Goal: Obtain resource: Obtain resource

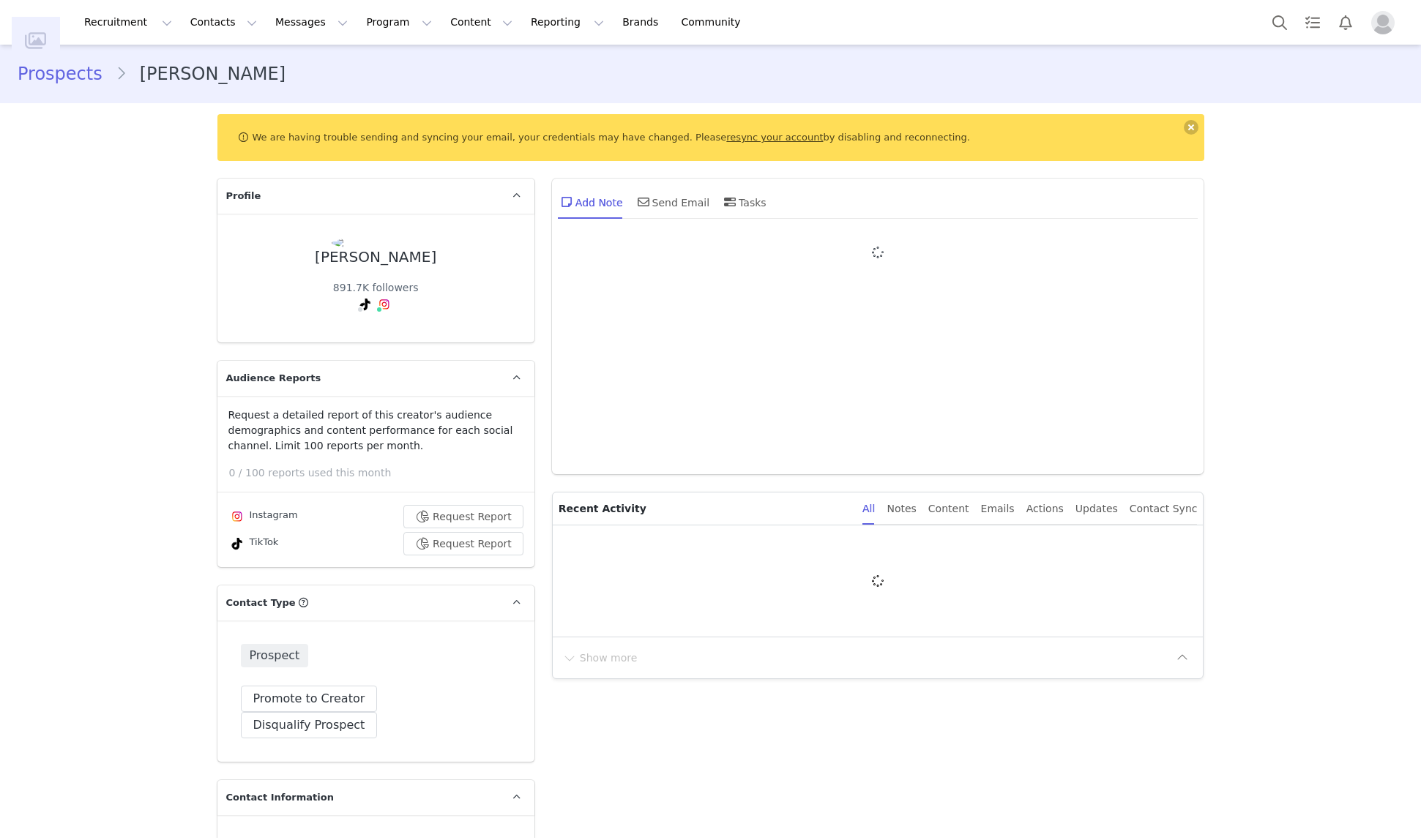
type input "+1 ([GEOGRAPHIC_DATA])"
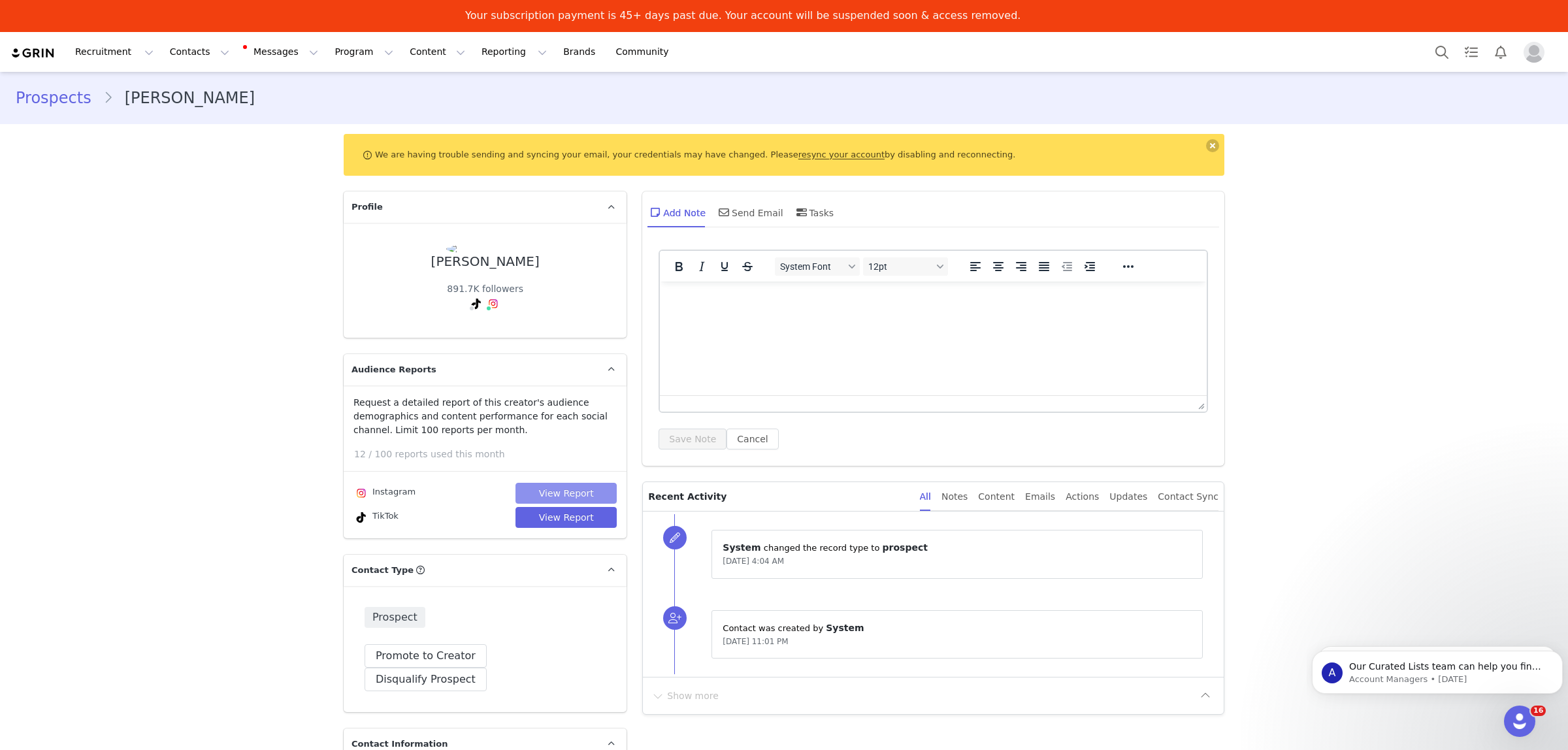
click at [557, 492] on button "View Report" at bounding box center [566, 494] width 101 height 21
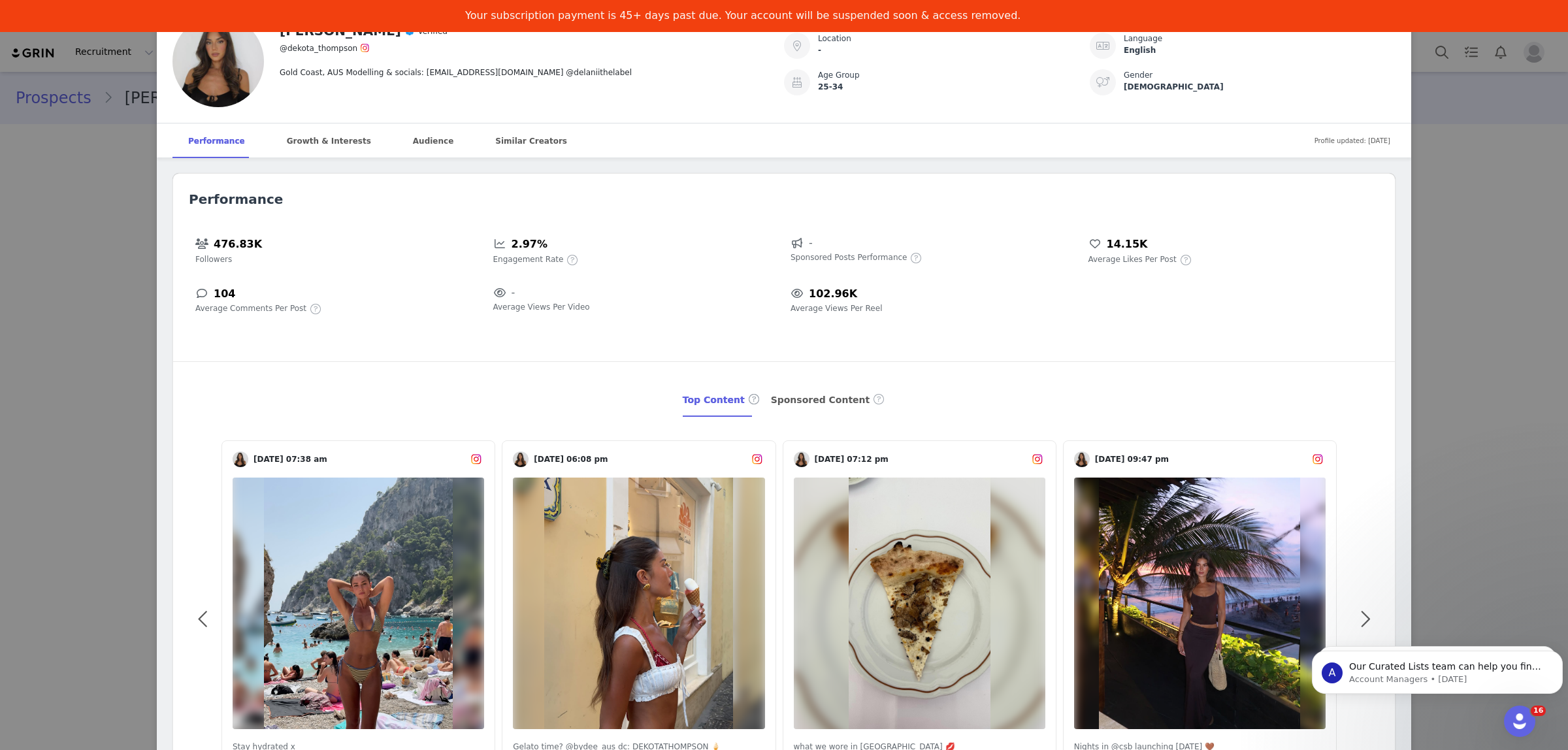
click at [97, 250] on div "Dekota Thompson Verified @dekota_thompson Gold Coast, AUS Modelling & socials: …" at bounding box center [784, 375] width 1568 height 750
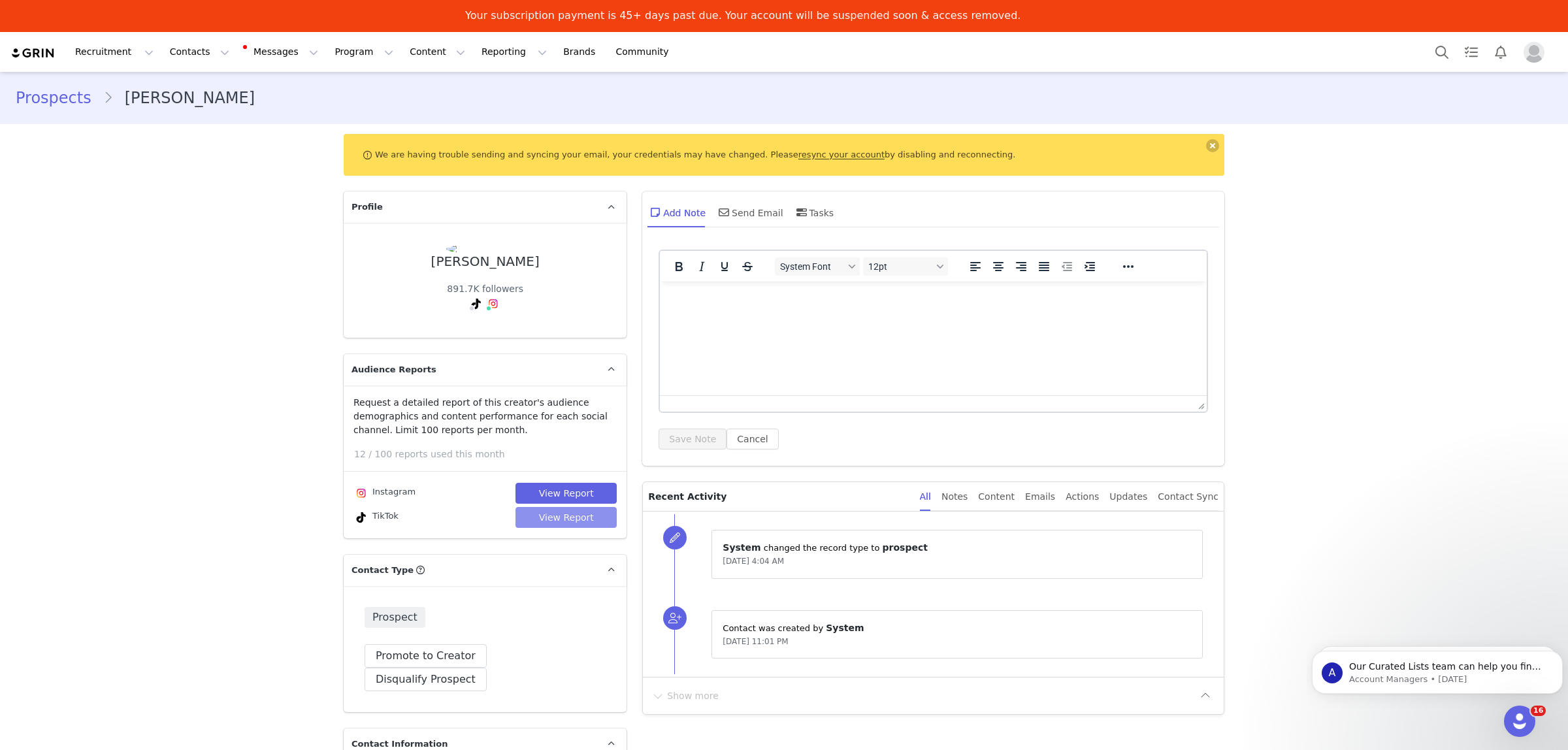
click at [571, 516] on button "View Report" at bounding box center [566, 517] width 101 height 21
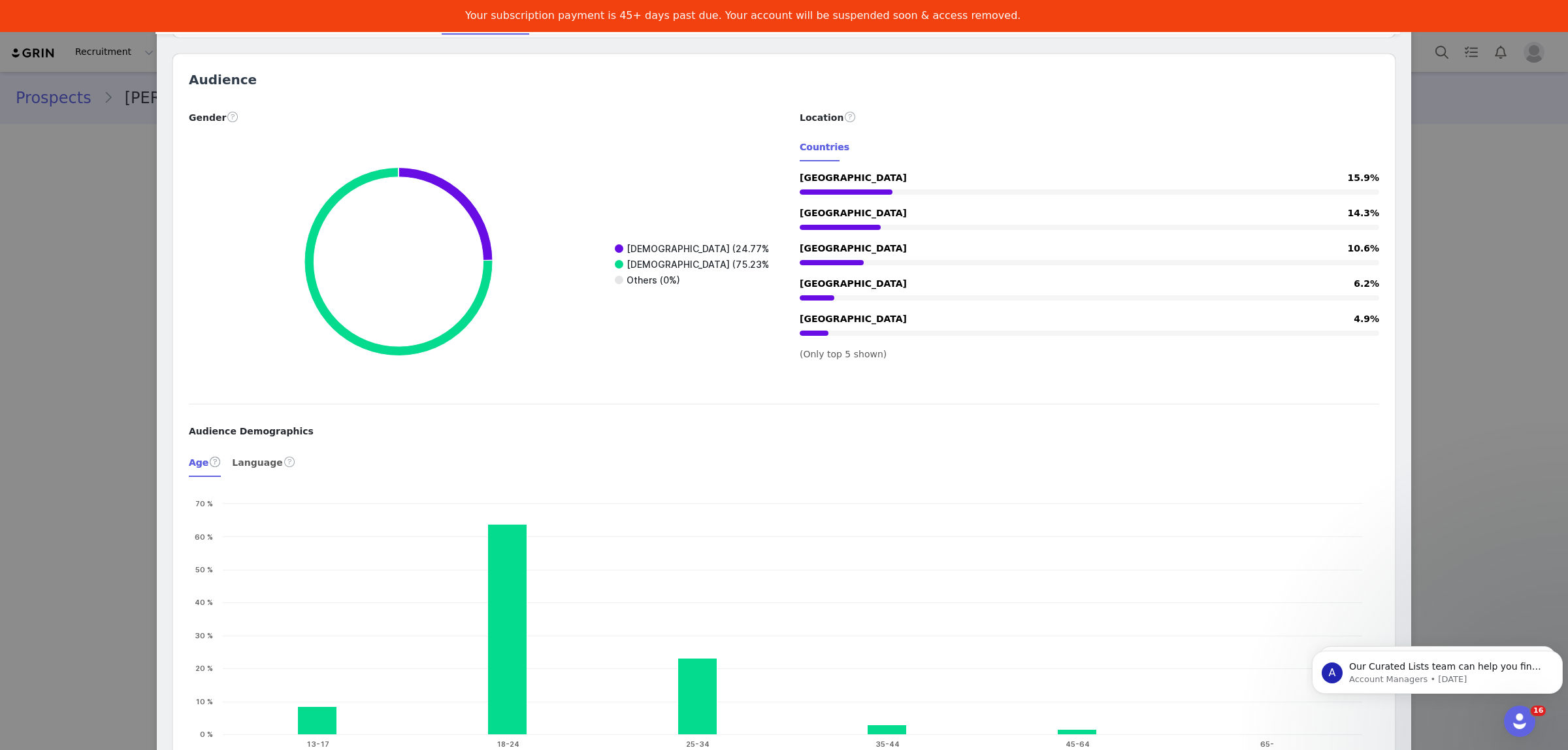
scroll to position [1389, 0]
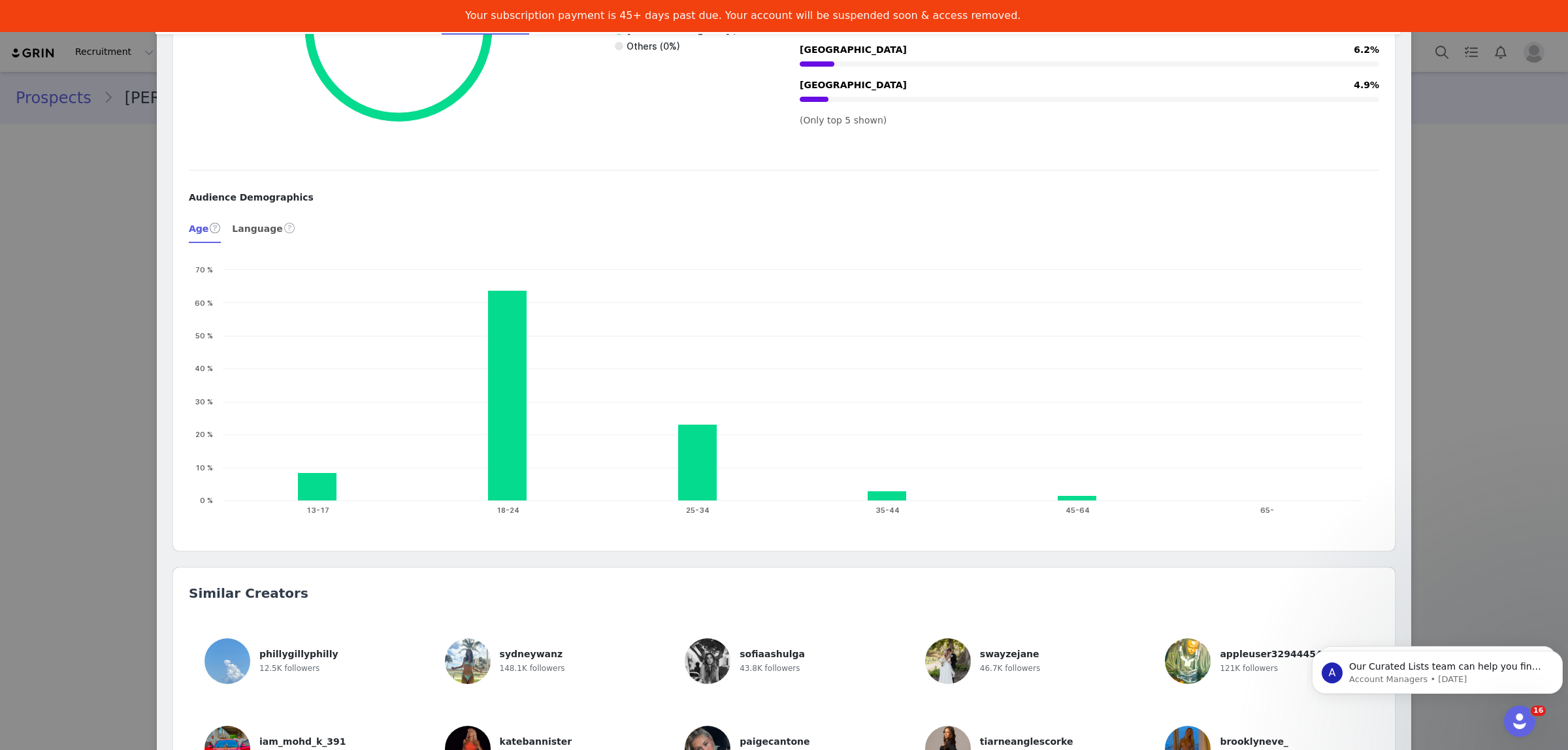
click at [111, 273] on div "Dekota Thompson @dekotathompson 🎀⭐️ Gold Coast - Australia Outfits, beauty & li…" at bounding box center [784, 375] width 1568 height 750
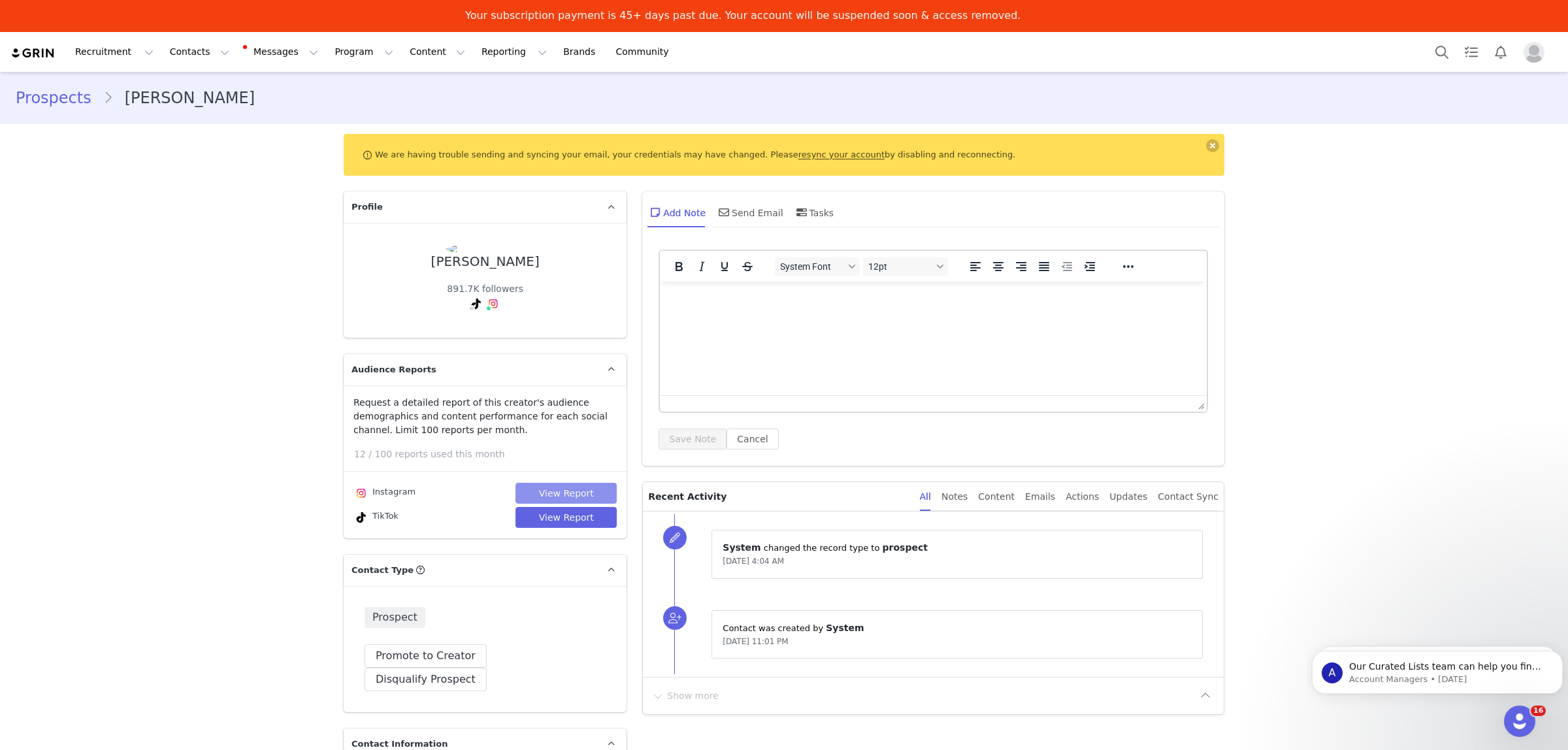
click at [573, 491] on button "View Report" at bounding box center [566, 494] width 101 height 21
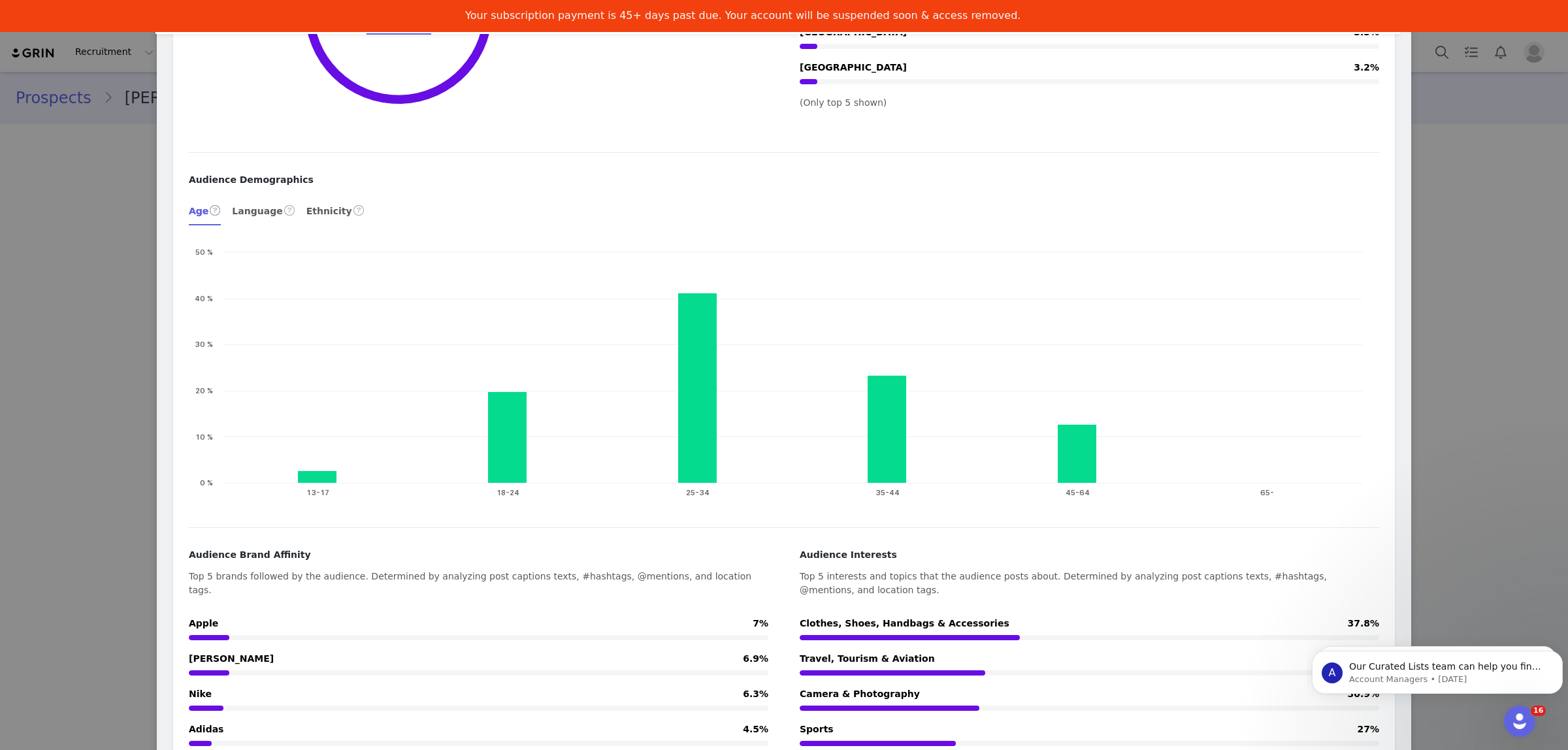
scroll to position [1716, 0]
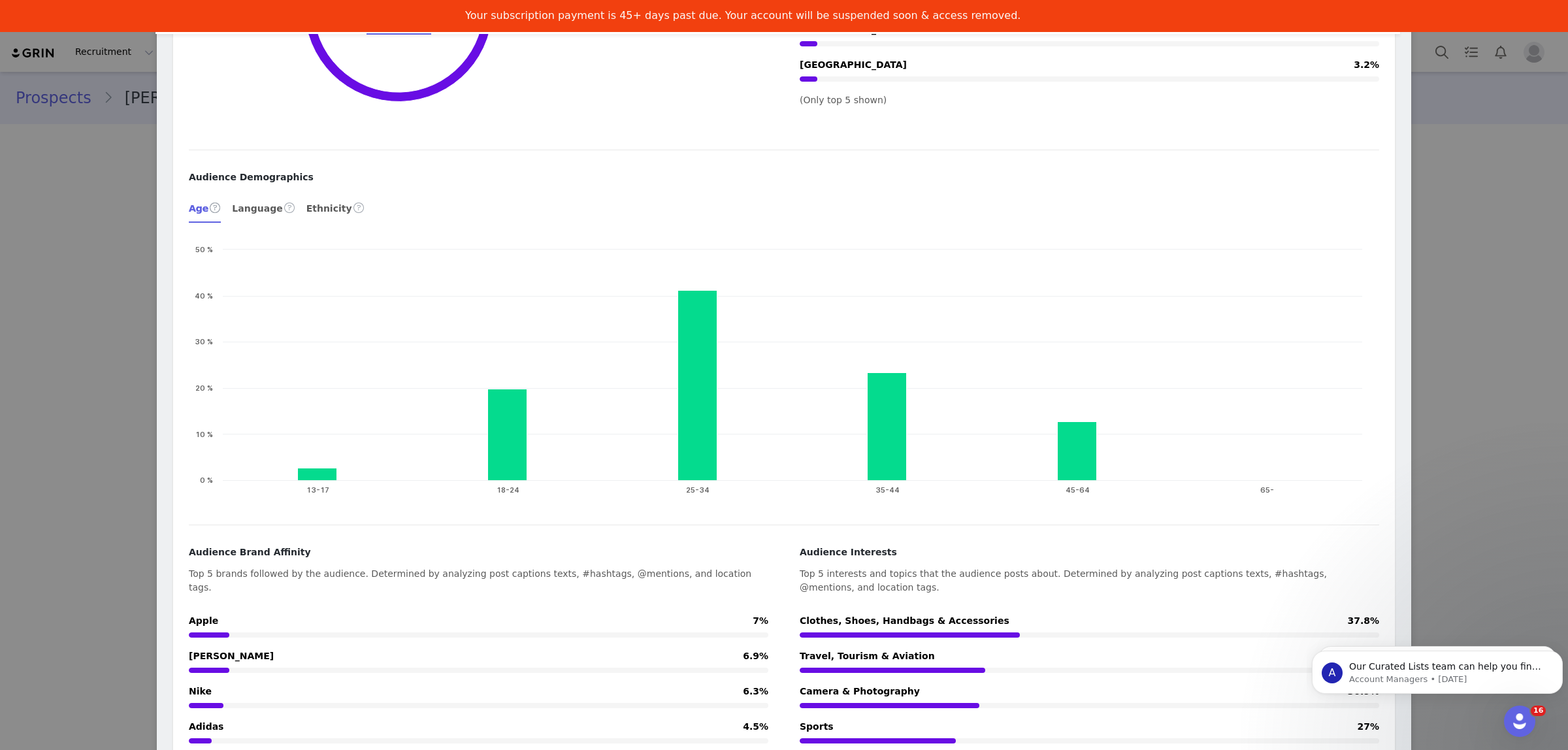
click at [39, 181] on div "Dekota Thompson Verified @dekota_thompson Gold Coast, AUS Modelling & socials: …" at bounding box center [784, 375] width 1568 height 750
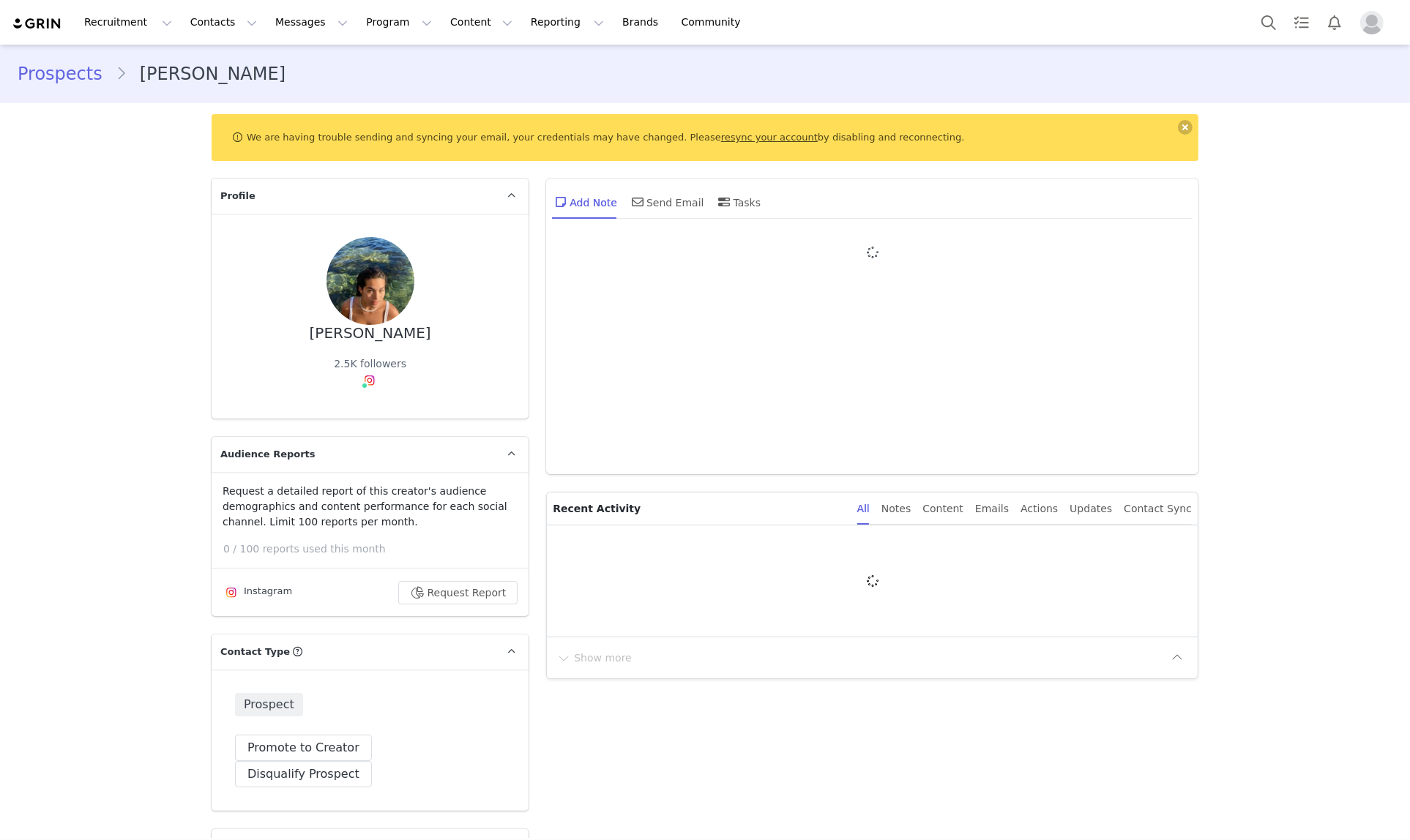
type input "+1 ([GEOGRAPHIC_DATA])"
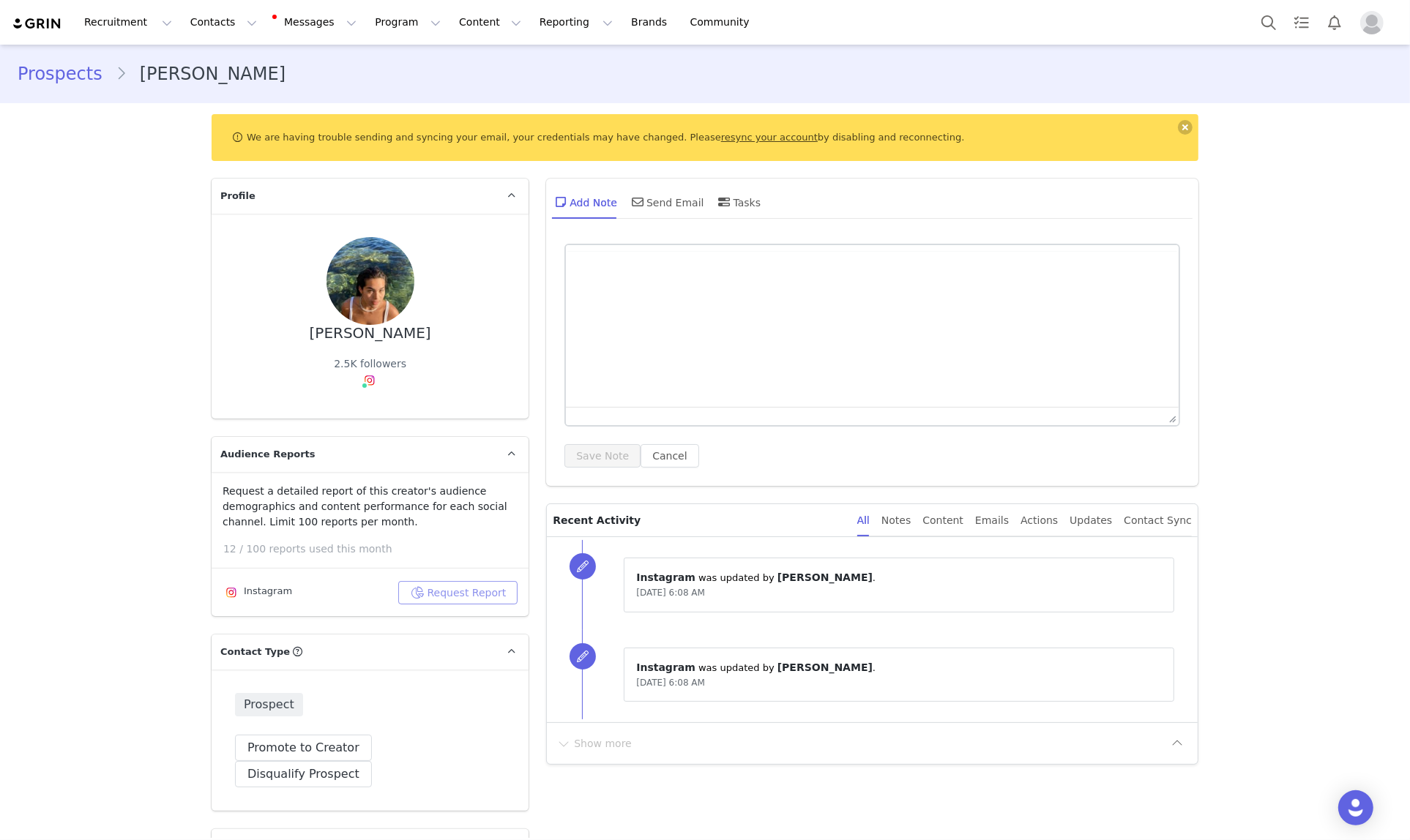
click at [478, 590] on button "Request Report" at bounding box center [458, 593] width 120 height 23
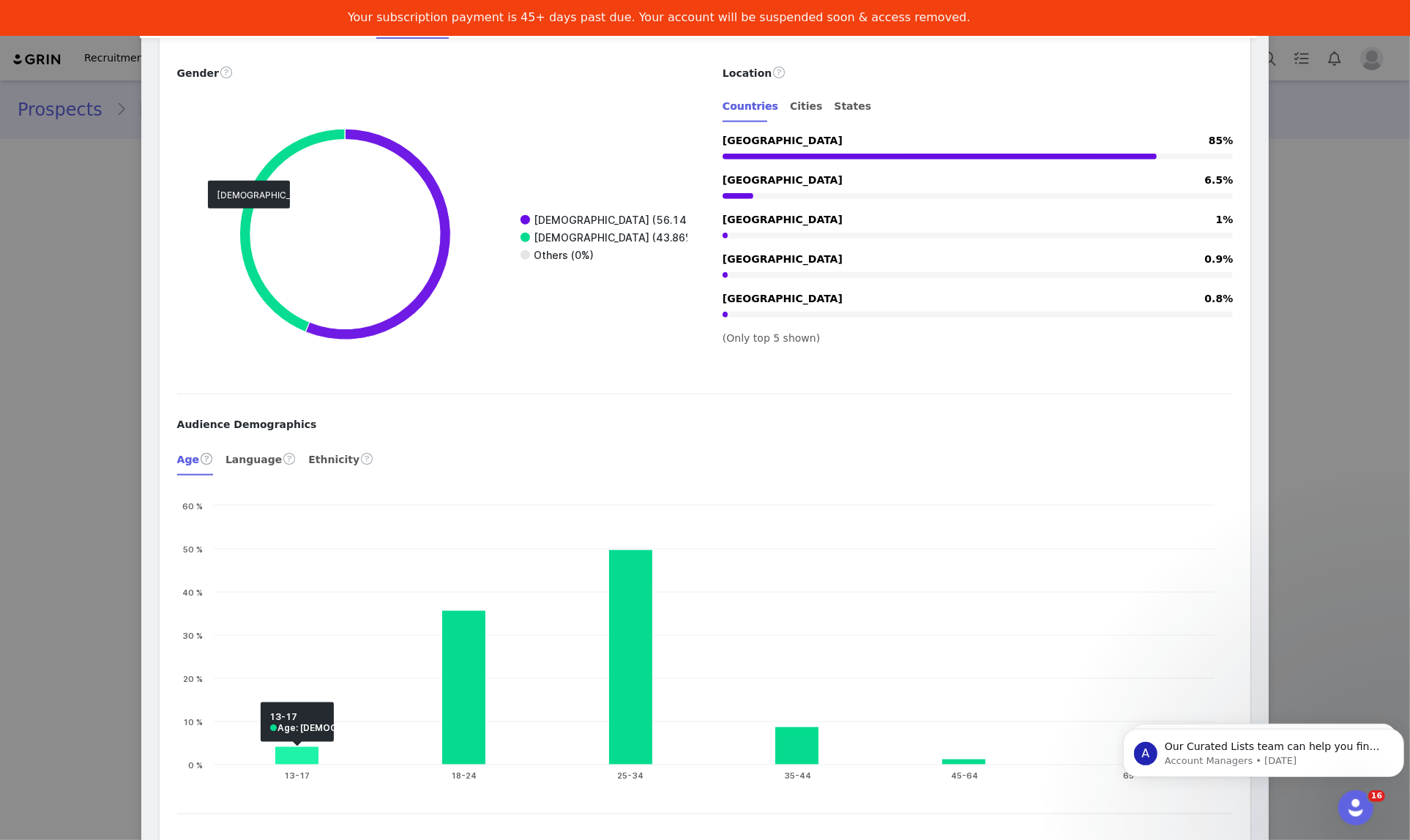
scroll to position [1921, 0]
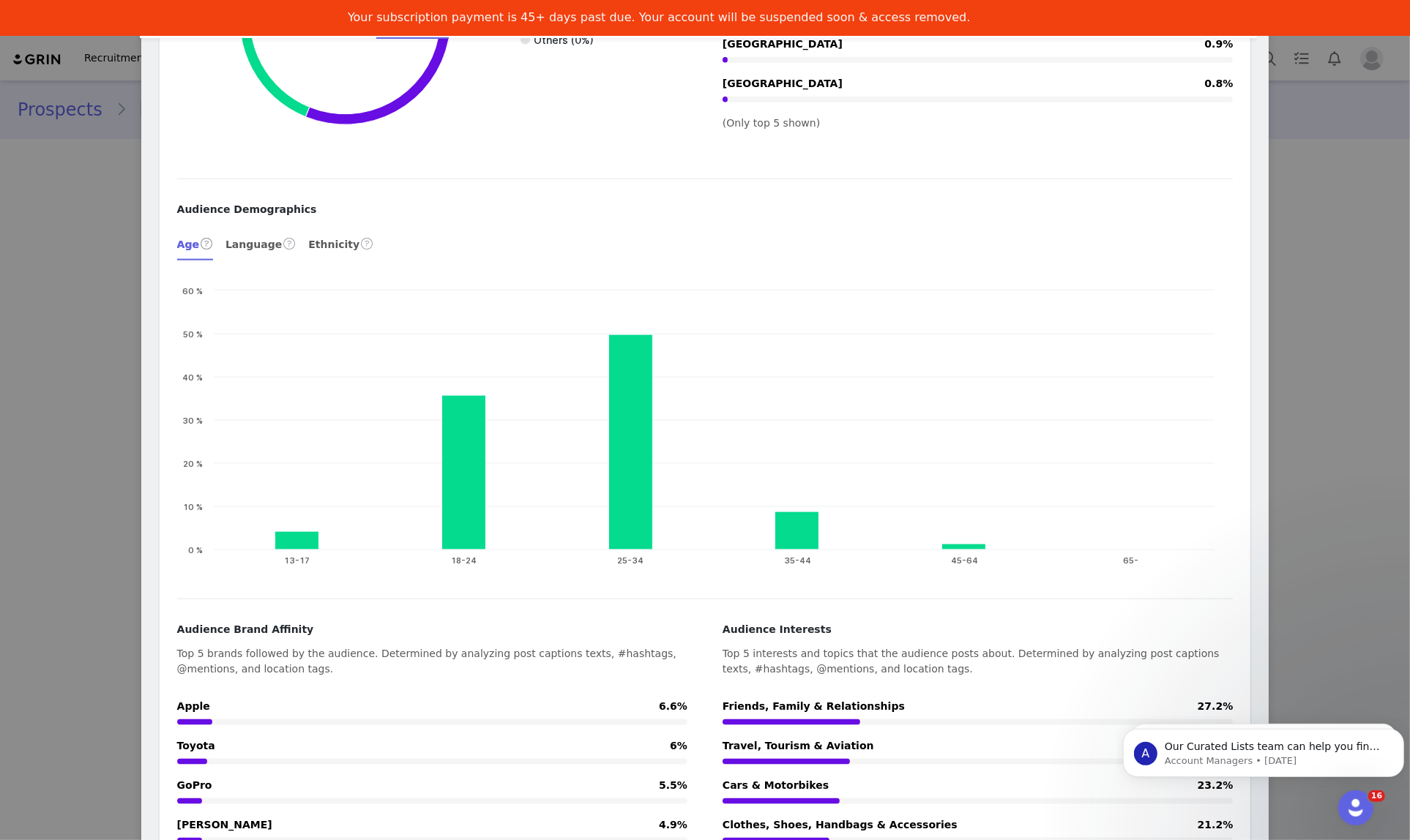
click at [110, 150] on div "Anuhea @anuheadowsett Aus / Hawai’i 🌺 mgmt: @everi_body 💌 anuhea.dowsett@gmail.…" at bounding box center [705, 420] width 1410 height 840
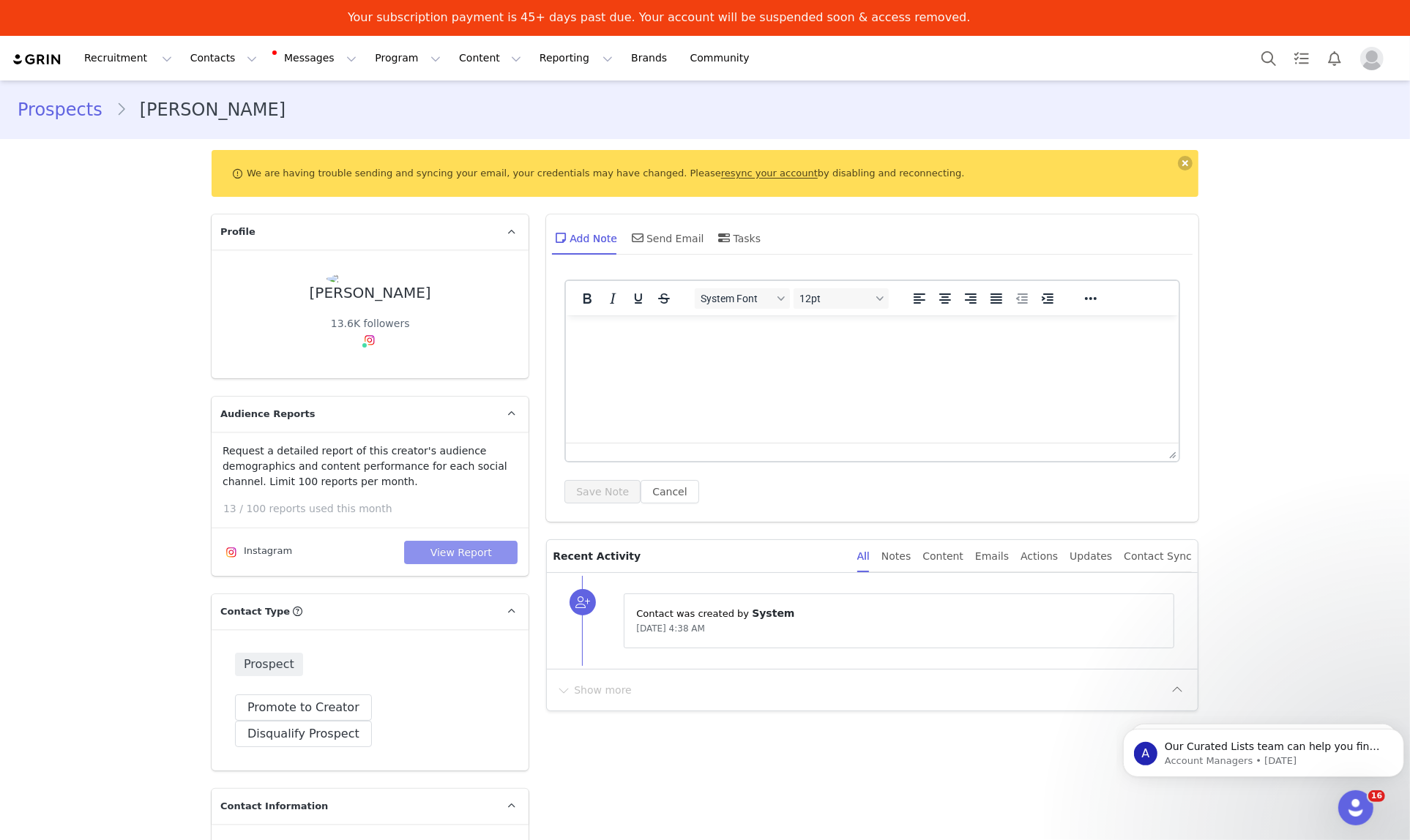
click at [438, 558] on button "View Report" at bounding box center [461, 553] width 113 height 23
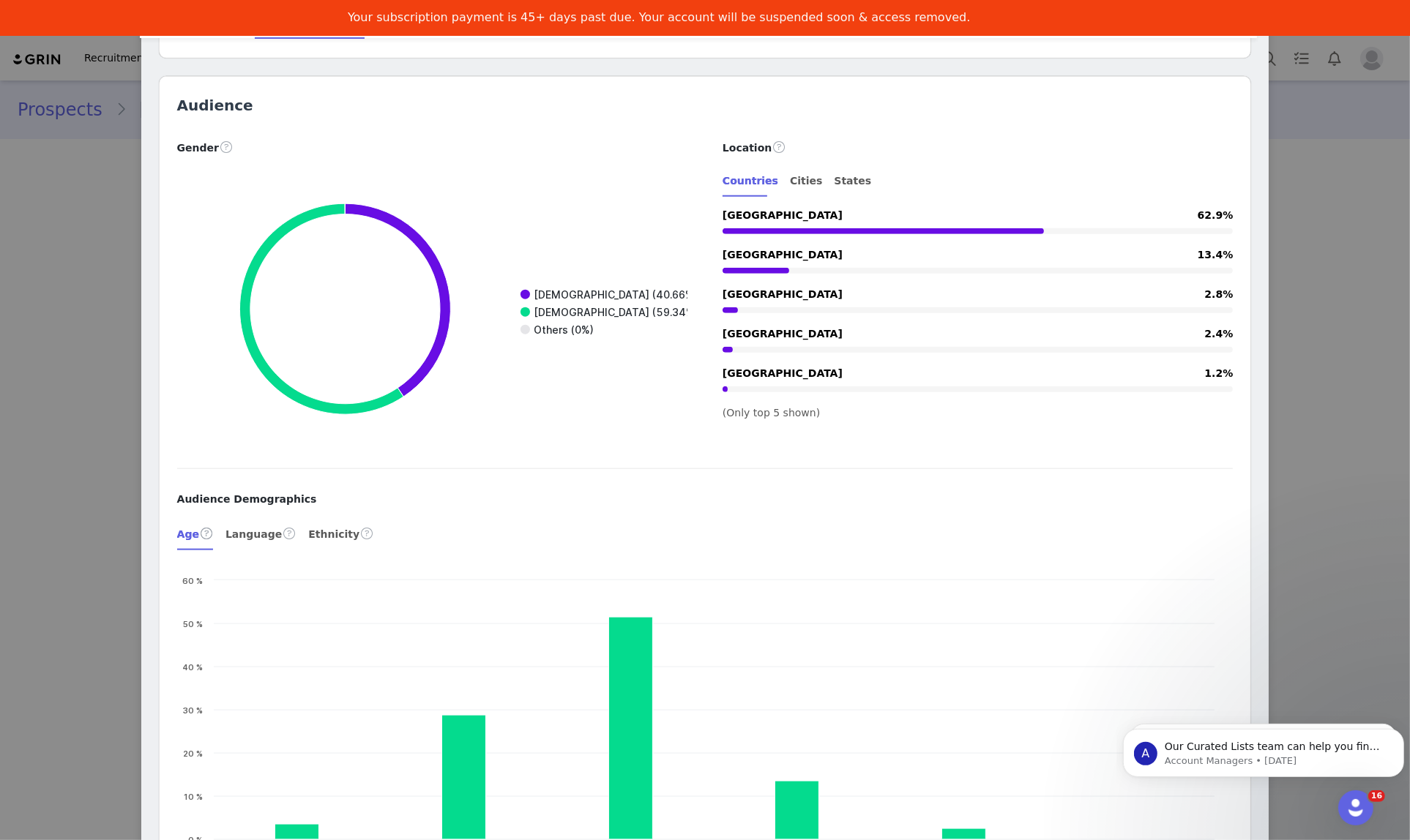
scroll to position [1738, 0]
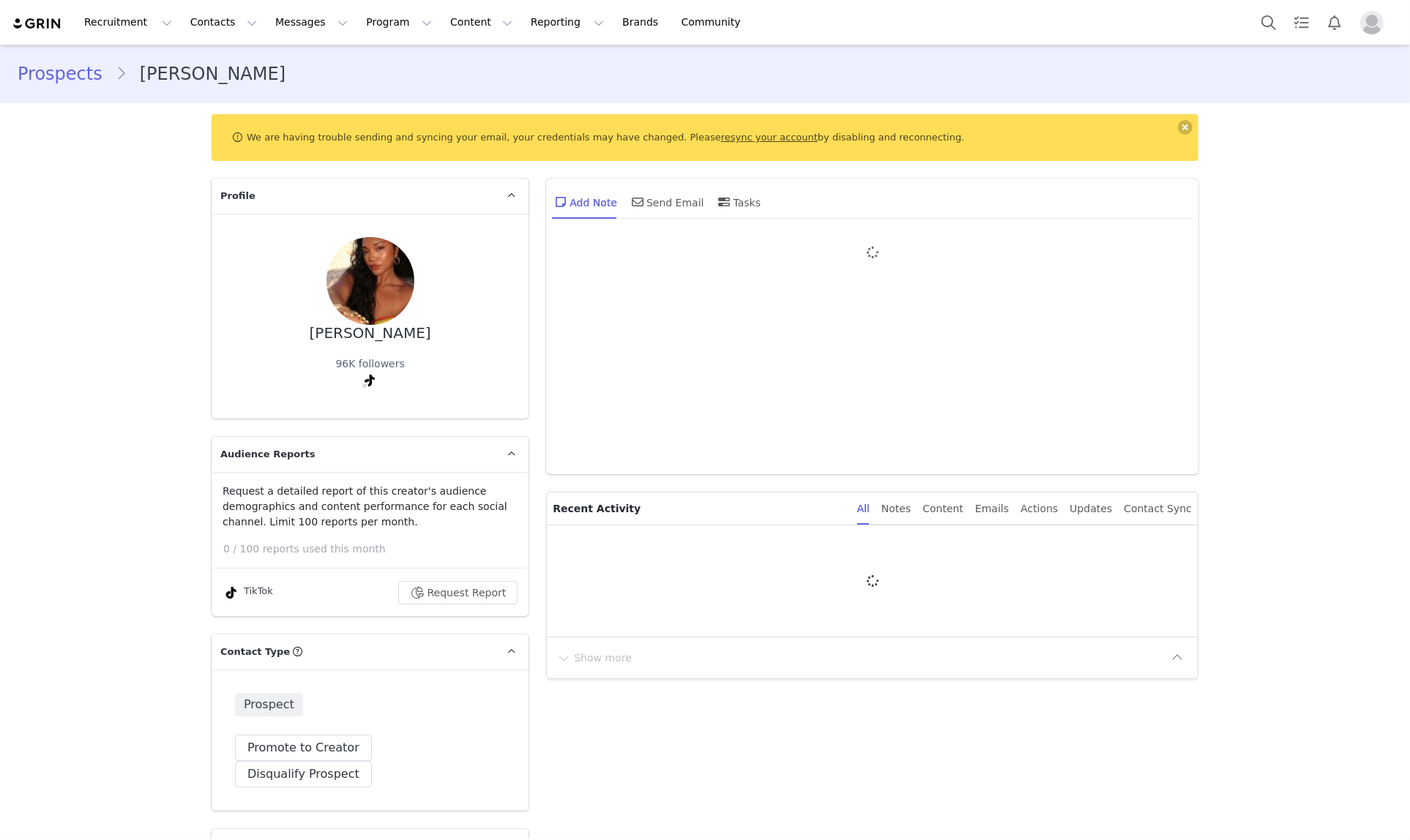
type input "+1 ([GEOGRAPHIC_DATA])"
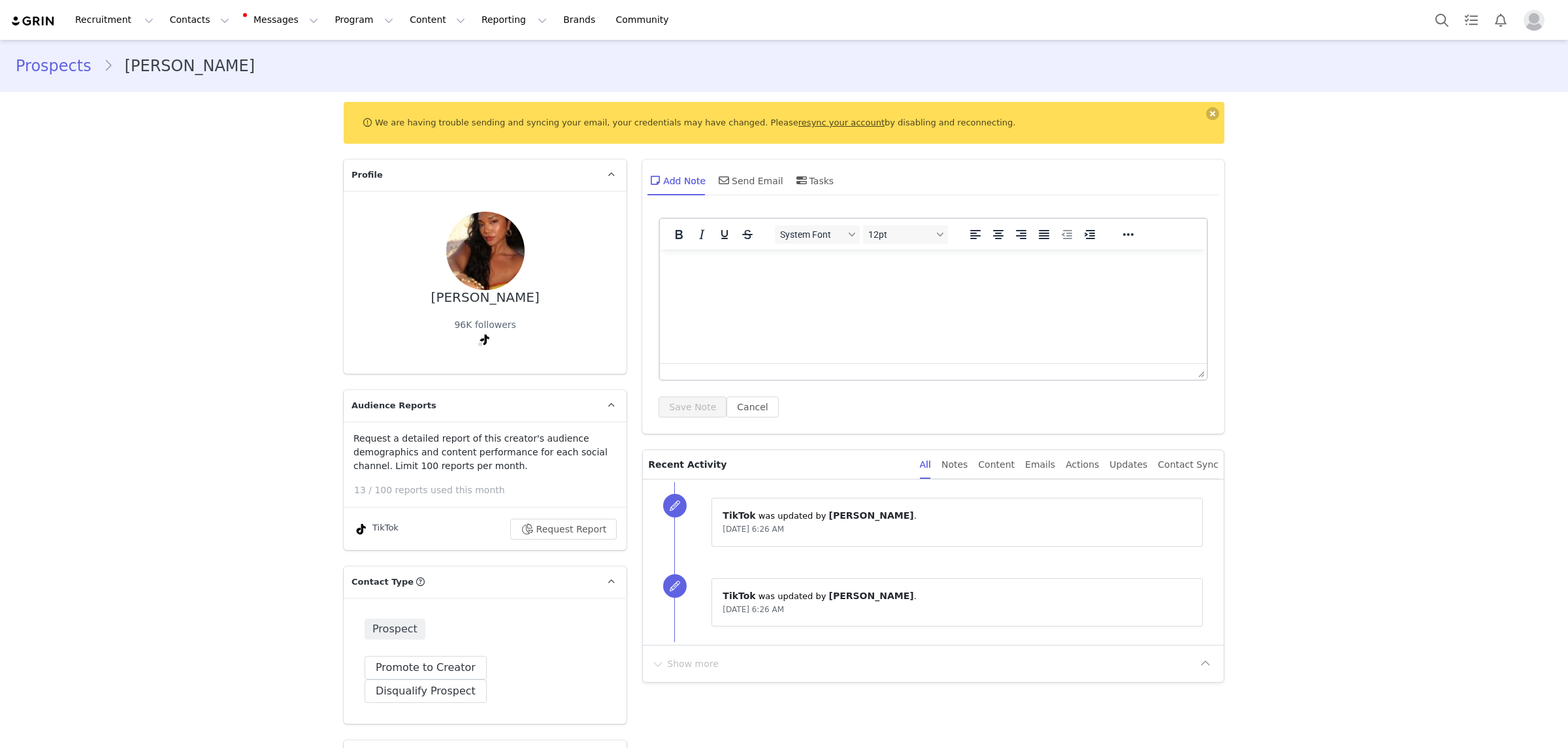
click at [564, 516] on div "Request a detailed report of this creator's audience demographics and content p…" at bounding box center [485, 485] width 283 height 108
click at [563, 530] on button "Request Report" at bounding box center [564, 529] width 107 height 21
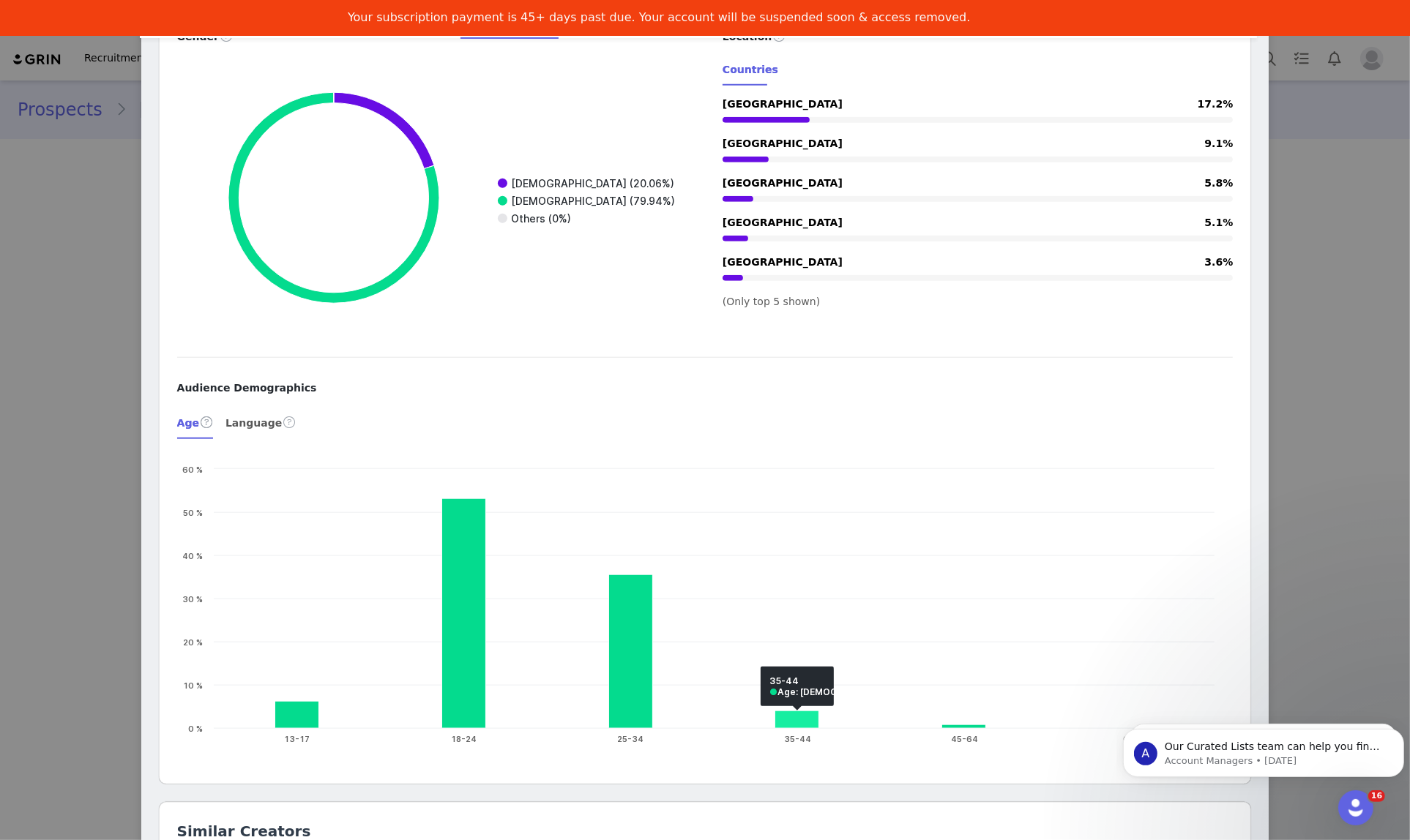
scroll to position [1501, 0]
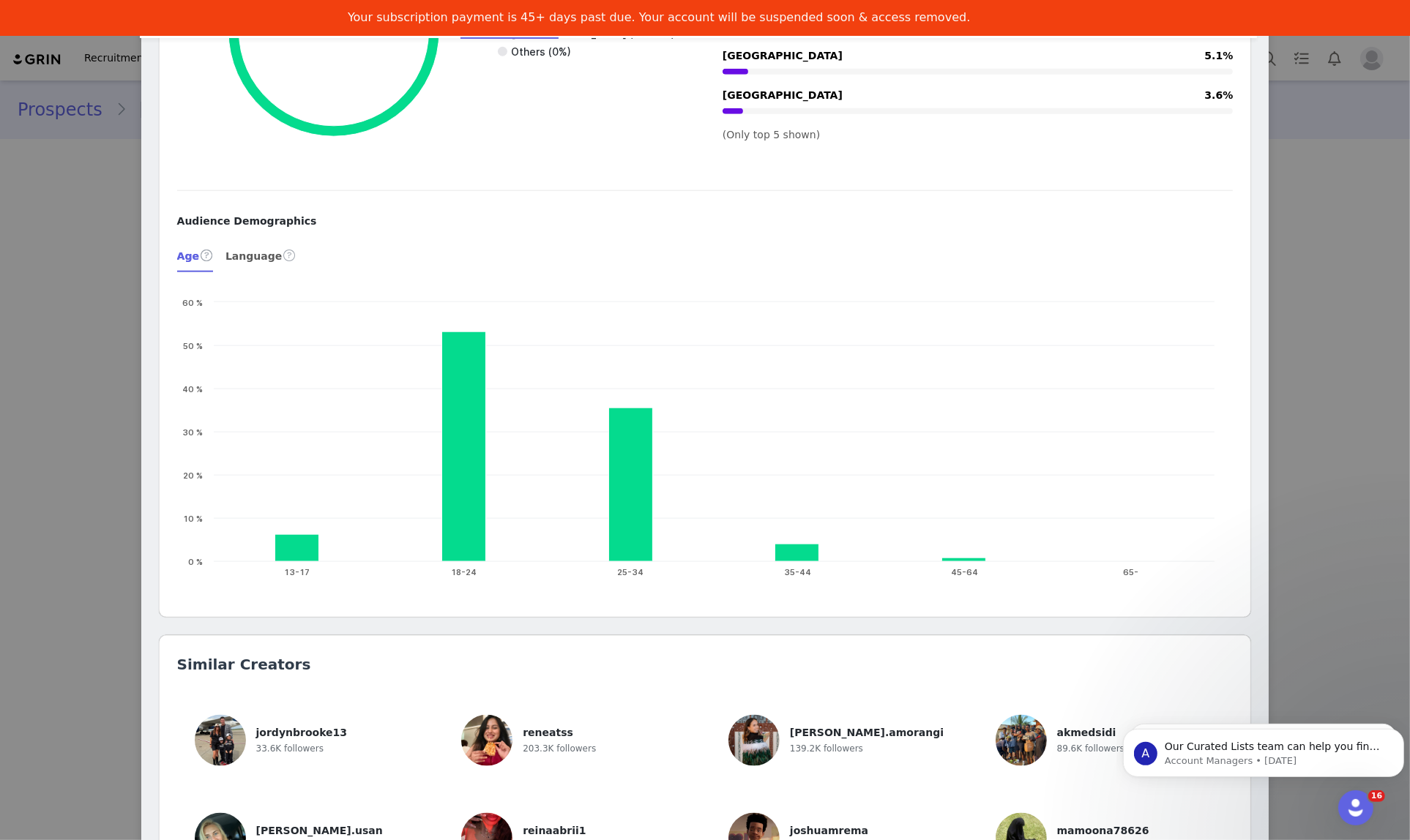
click at [128, 158] on div "Rheanna @rheanna.mariee 🇵🇭 in 🇮🇩 Instagram: rheanna.mariee Location Australia L…" at bounding box center [705, 420] width 1410 height 840
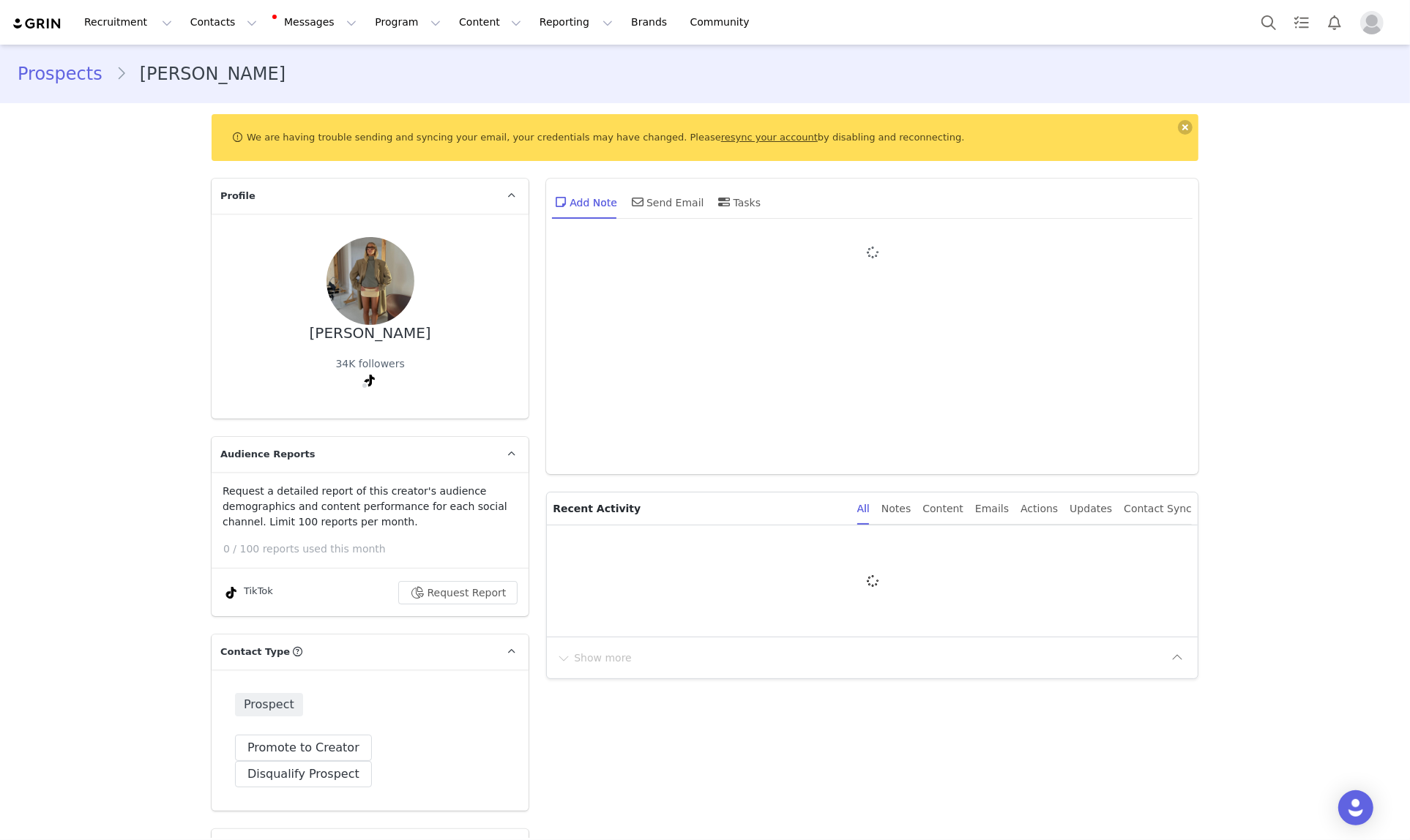
type input "+1 ([GEOGRAPHIC_DATA])"
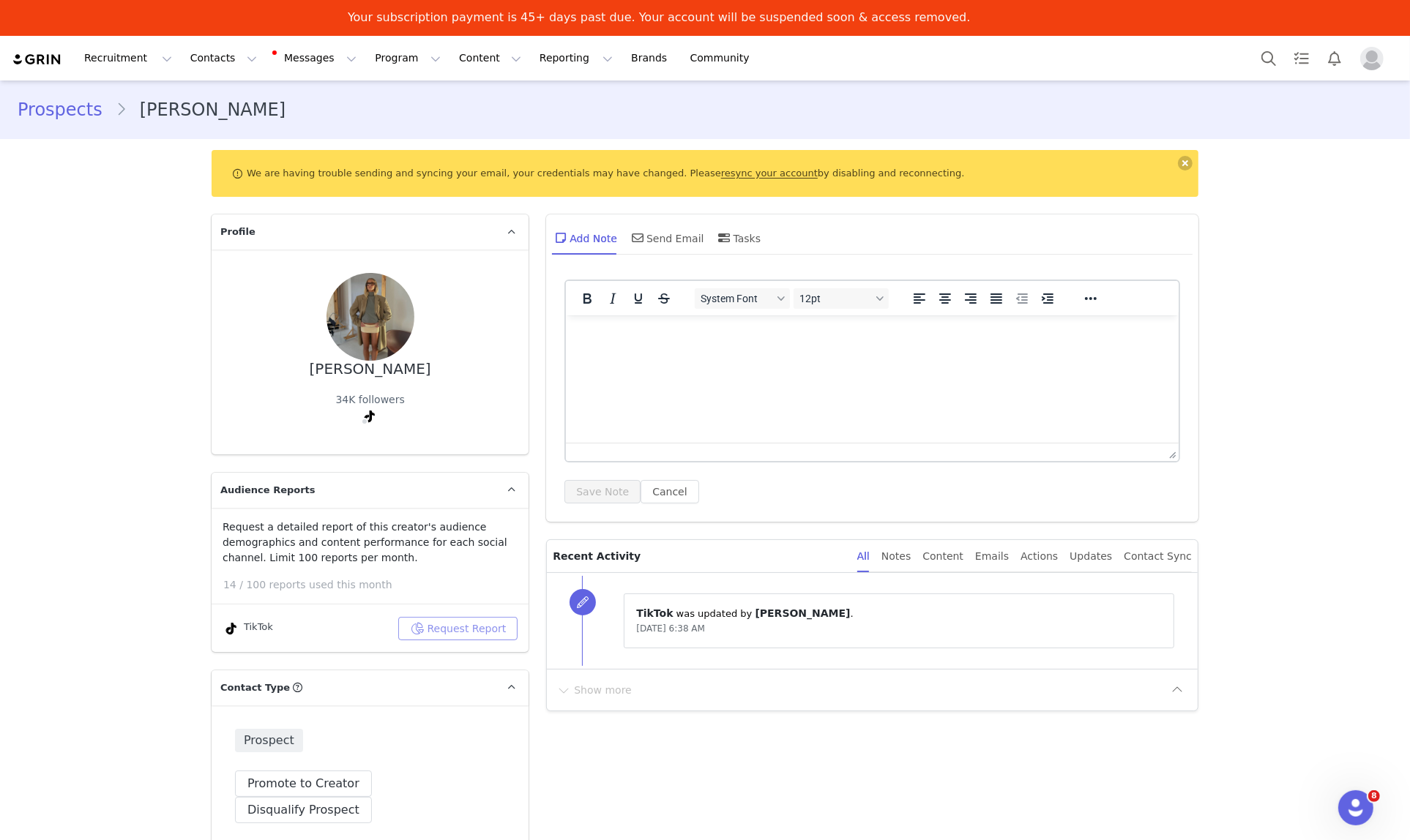
click at [487, 624] on button "Request Report" at bounding box center [458, 629] width 120 height 23
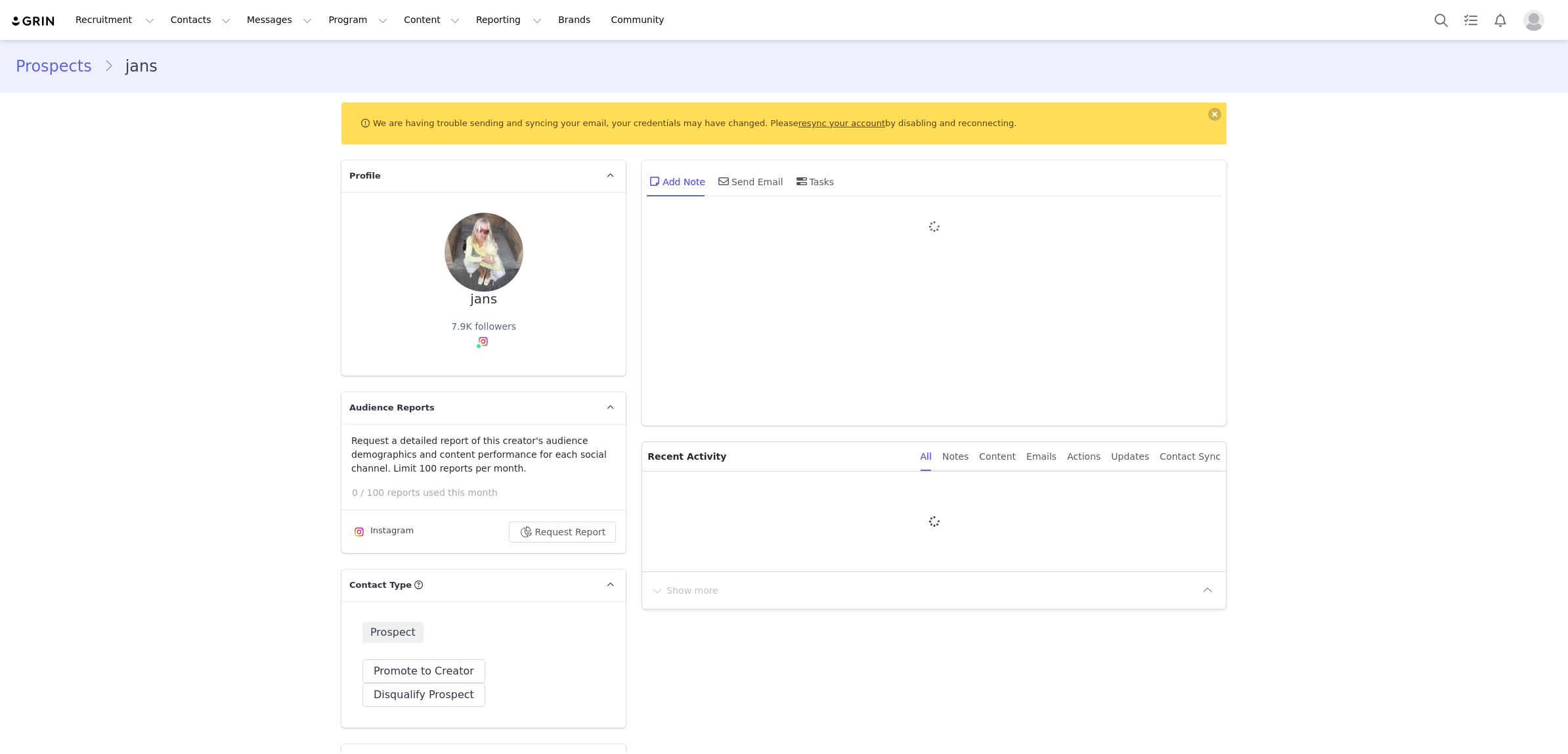
type input "+1 ([GEOGRAPHIC_DATA])"
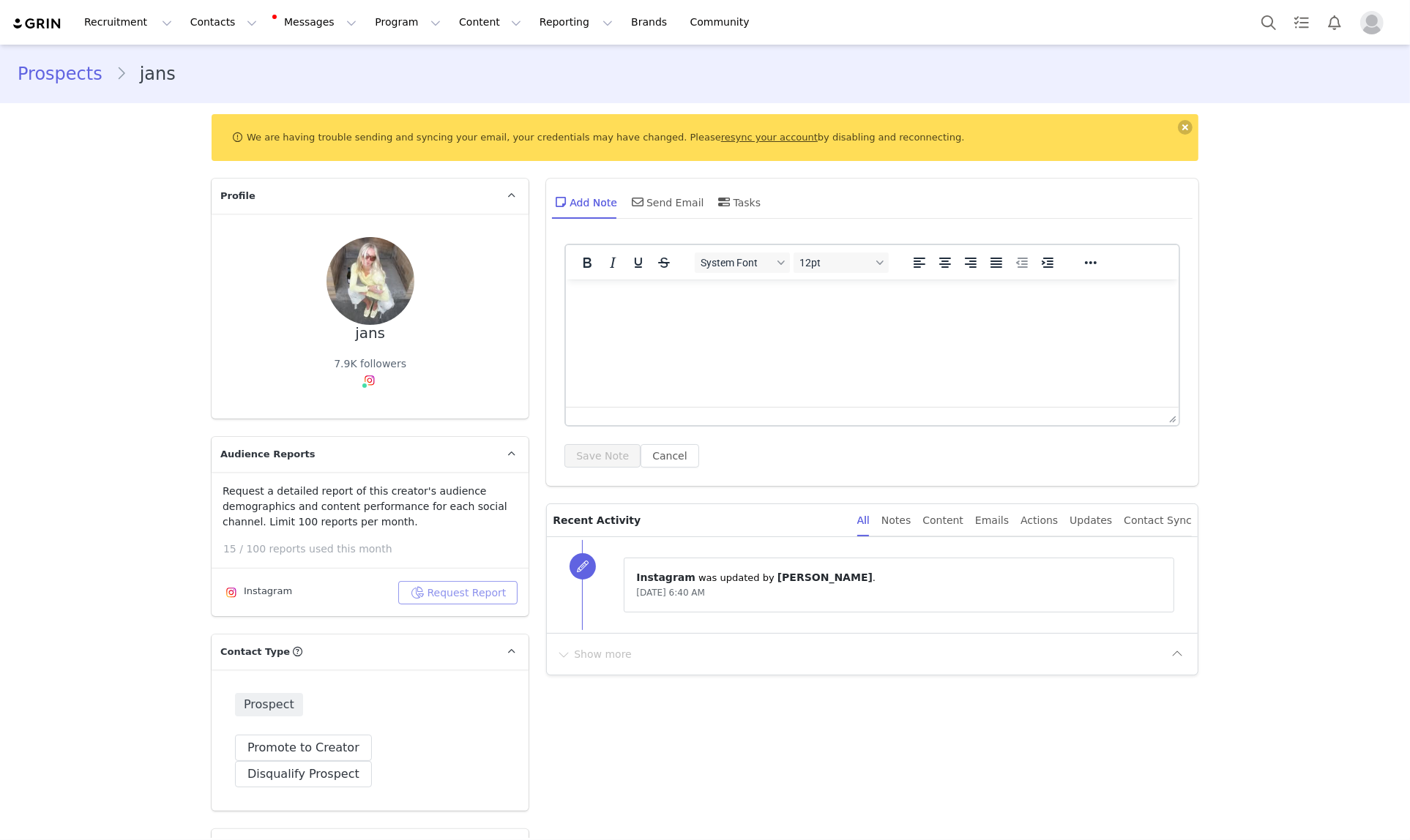
click at [486, 587] on button "Request Report" at bounding box center [458, 593] width 120 height 23
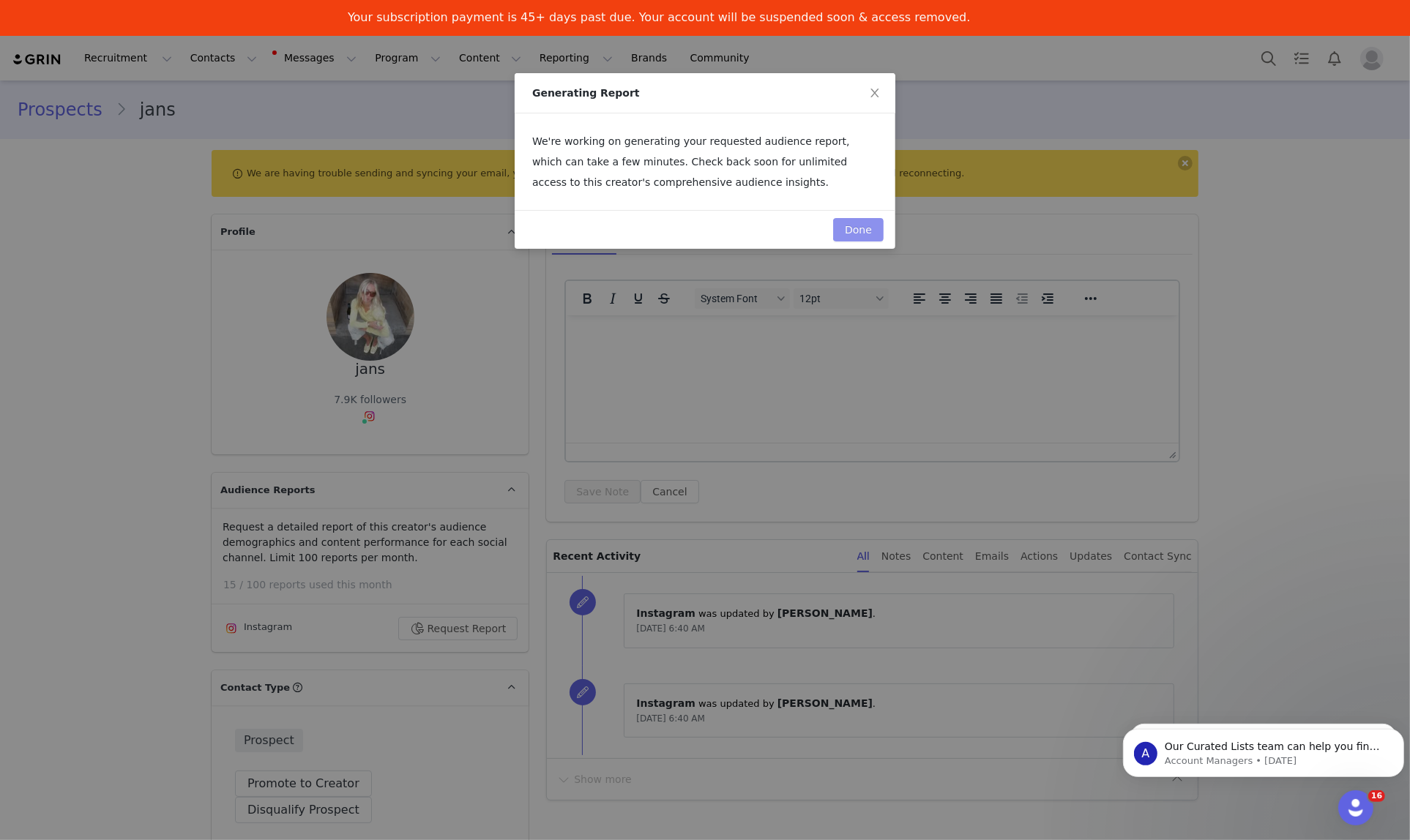
drag, startPoint x: 921, startPoint y: 231, endPoint x: 842, endPoint y: 218, distance: 80.1
click at [912, 231] on div "Generating Report We're working on generating your requested audience report, w…" at bounding box center [705, 420] width 1410 height 840
click at [835, 218] on button "Done" at bounding box center [858, 230] width 51 height 23
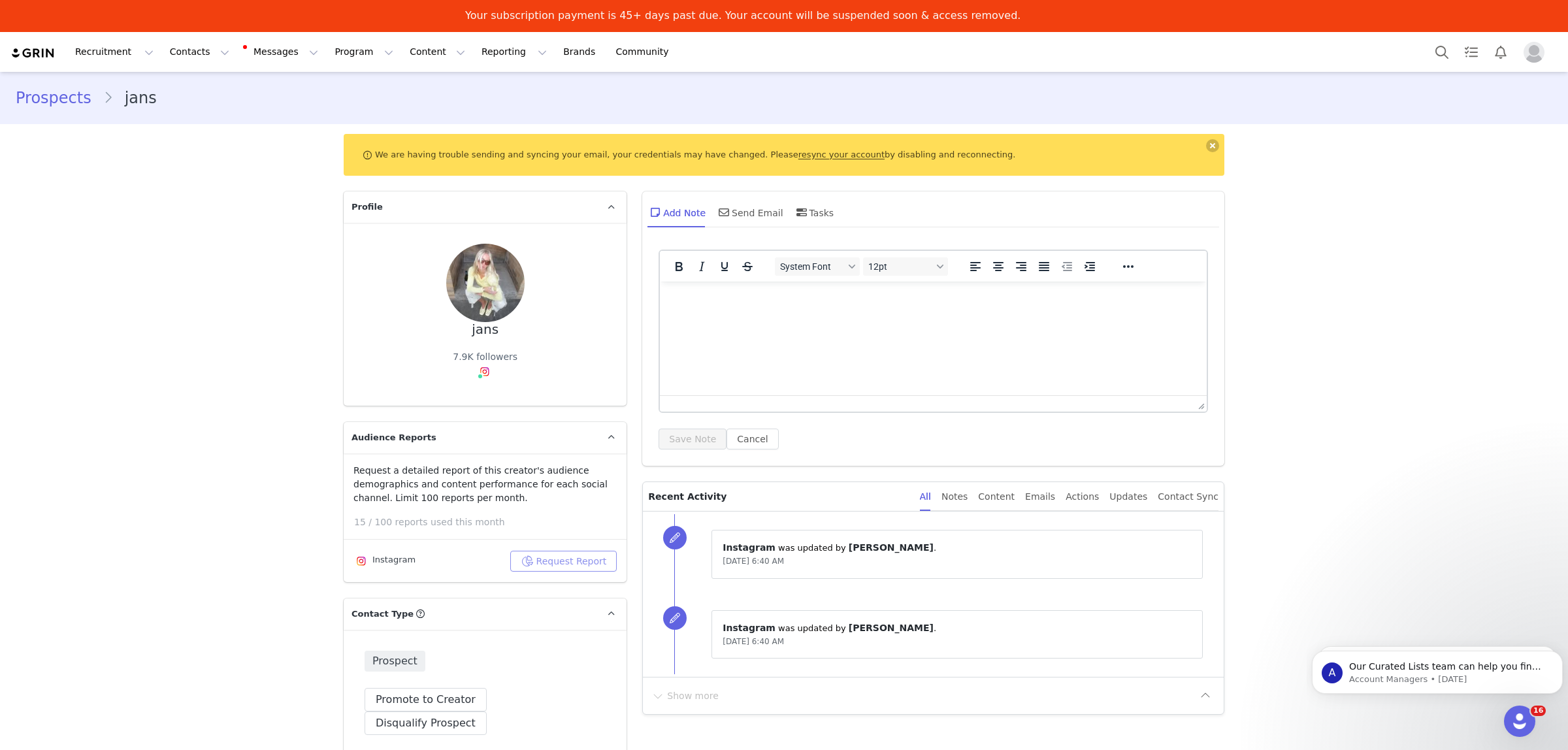
click at [566, 565] on button "Request Report" at bounding box center [564, 561] width 107 height 21
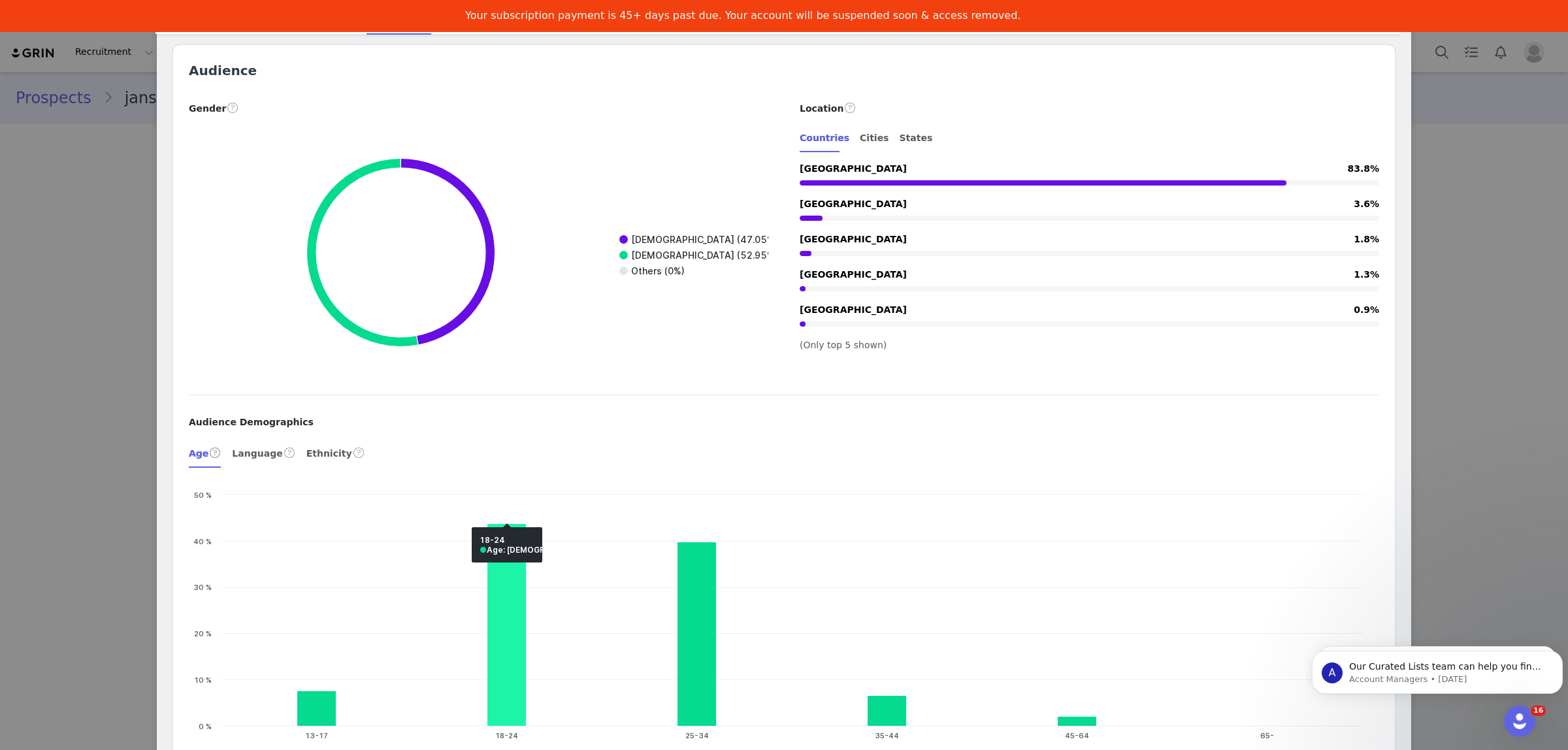
scroll to position [1634, 0]
